Goal: Find specific page/section

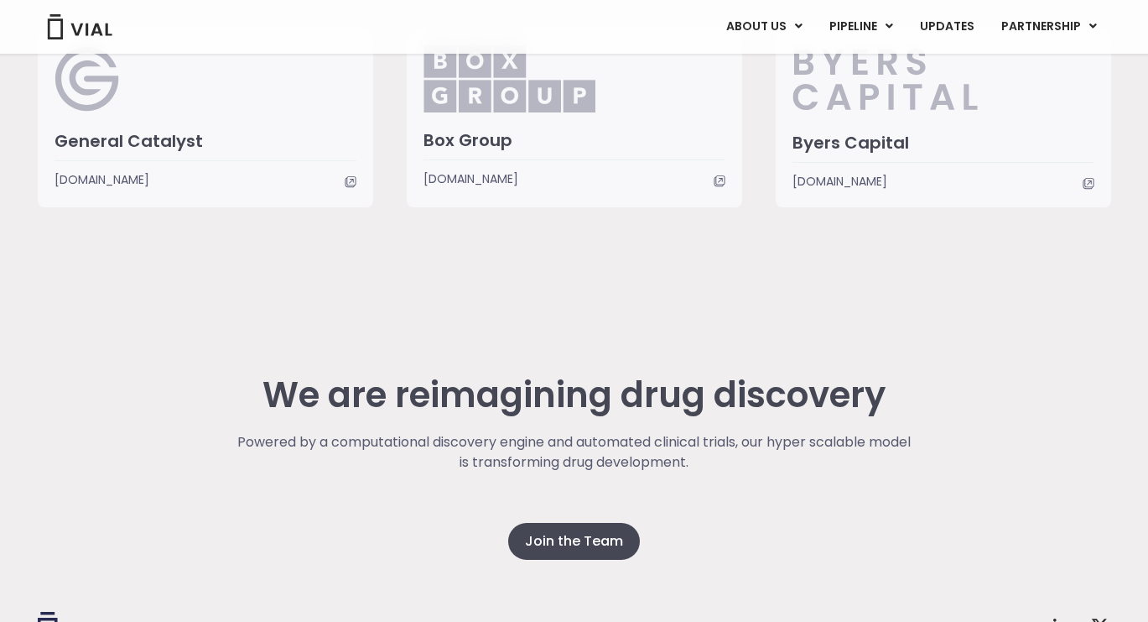
scroll to position [4437, 0]
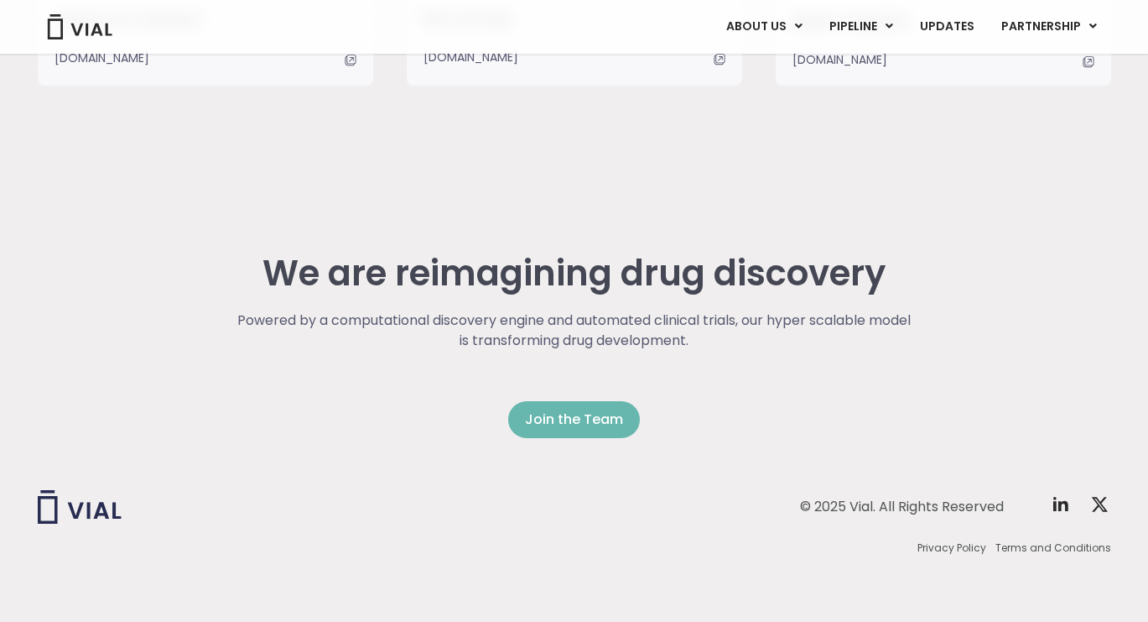
click at [550, 423] on span "Join the Team" at bounding box center [574, 419] width 98 height 20
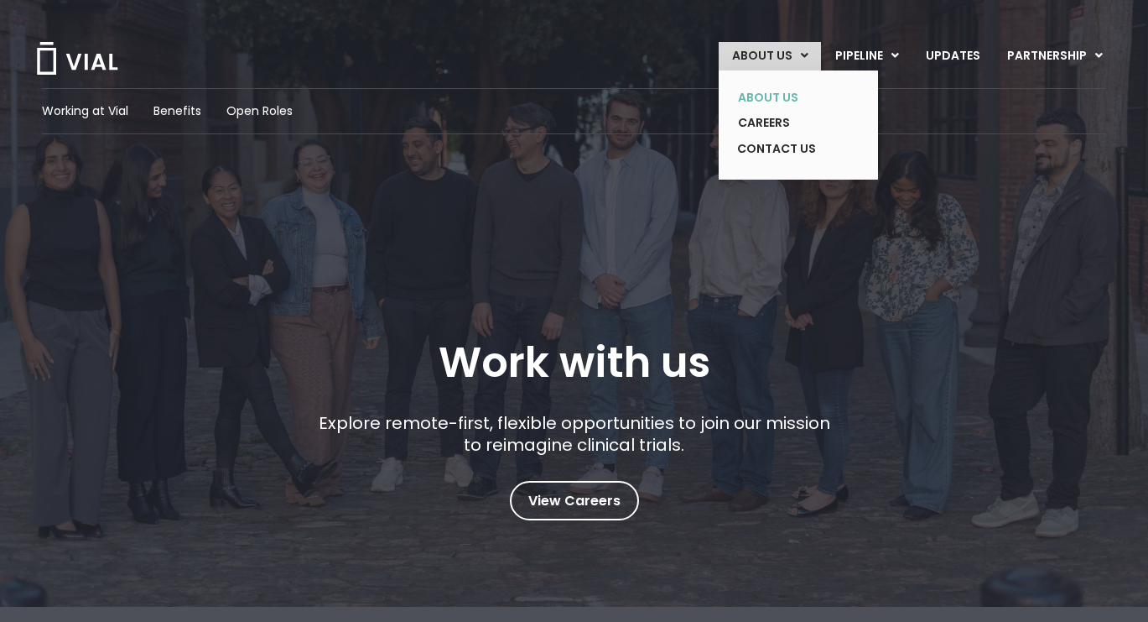
click at [767, 102] on link "ABOUT US" at bounding box center [786, 98] width 122 height 26
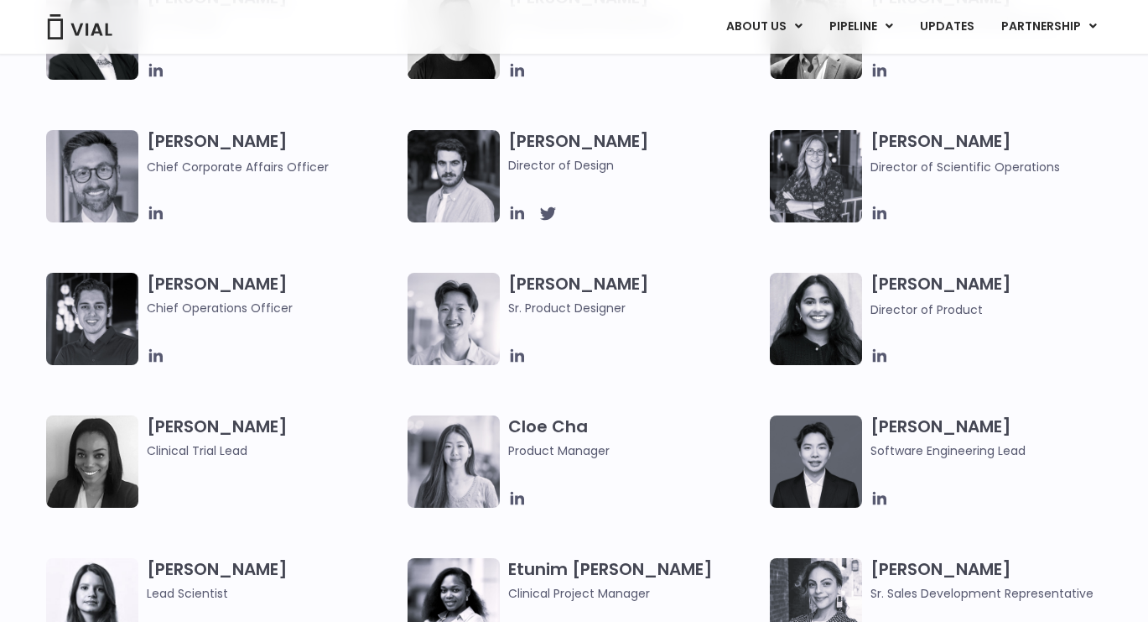
scroll to position [1135, 0]
